Goal: Browse casually

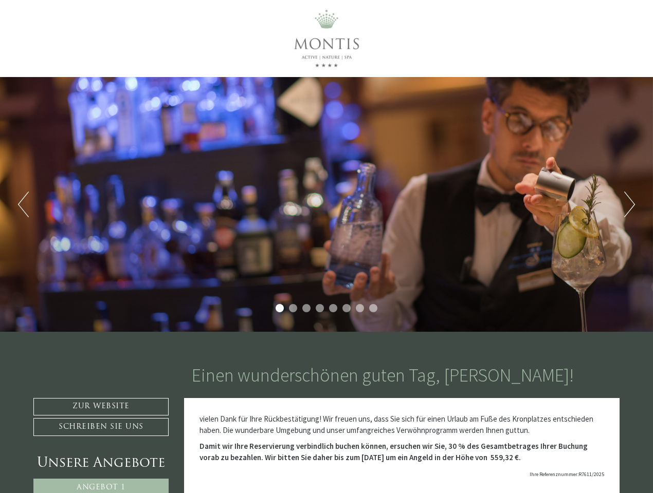
click at [326, 247] on div "Previous Next 1 2 3 4 5 6 7 8" at bounding box center [326, 204] width 653 height 255
click at [23, 205] on button "Previous" at bounding box center [23, 205] width 11 height 26
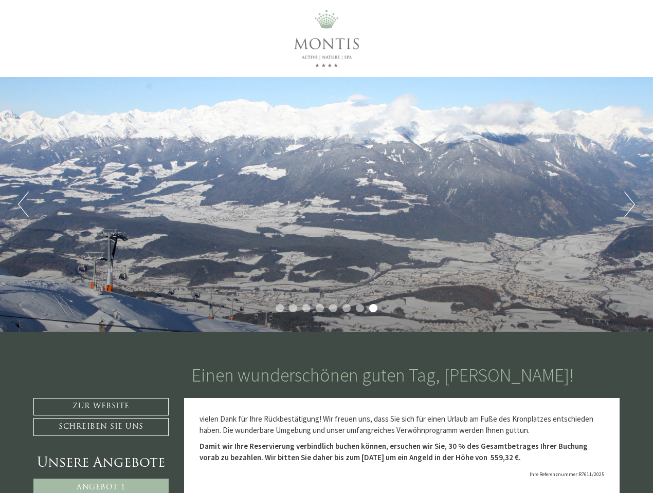
click at [326, 205] on div "Previous Next 1 2 3 4 5 6 7 8" at bounding box center [326, 204] width 653 height 255
click at [629, 205] on button "Next" at bounding box center [629, 205] width 11 height 26
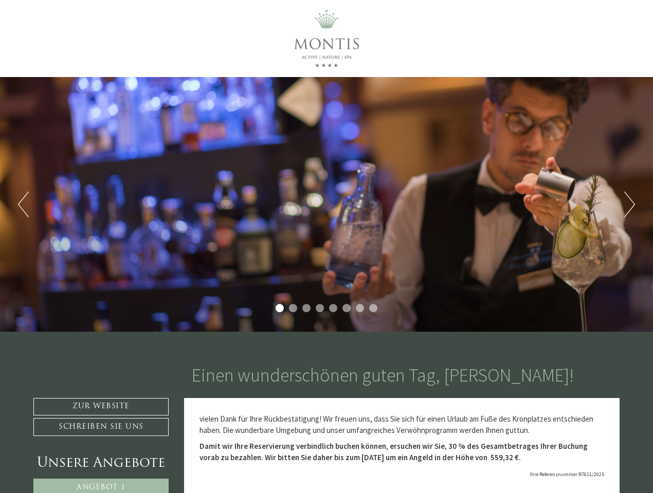
click at [280, 308] on li "1" at bounding box center [279, 308] width 8 height 8
click at [293, 308] on li "2" at bounding box center [293, 308] width 8 height 8
click at [306, 308] on li "3" at bounding box center [306, 308] width 8 height 8
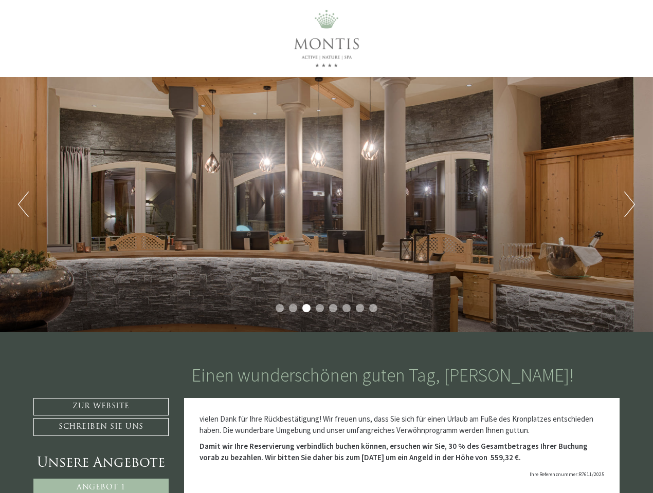
click at [320, 308] on li "4" at bounding box center [320, 308] width 8 height 8
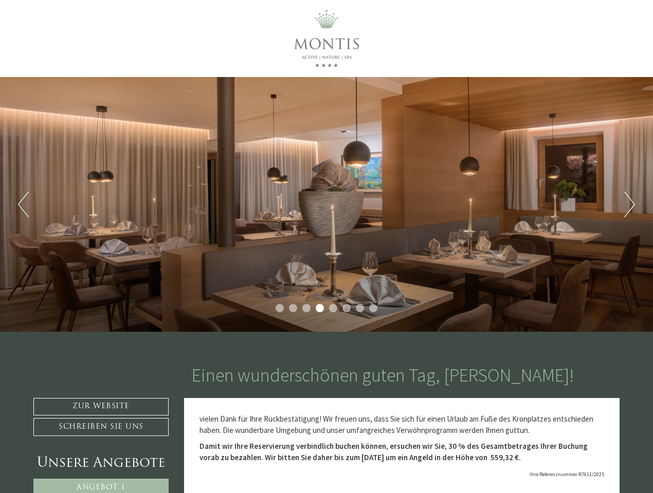
click at [333, 308] on li "5" at bounding box center [333, 308] width 8 height 8
click at [346, 308] on li "6" at bounding box center [346, 308] width 8 height 8
